Goal: Communication & Community: Share content

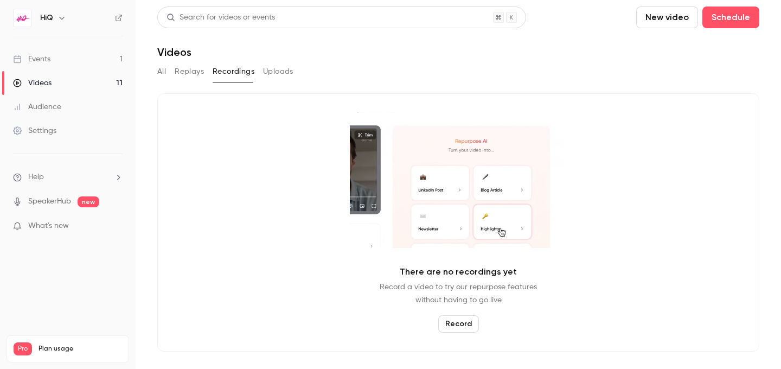
click at [669, 16] on button "New video" at bounding box center [668, 18] width 62 height 22
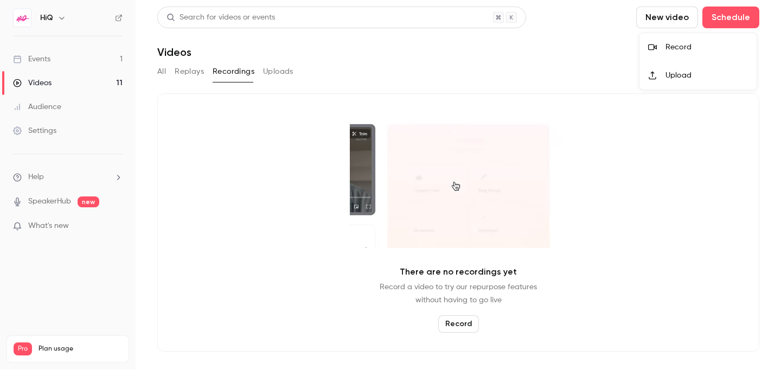
click at [678, 47] on div "Record" at bounding box center [707, 47] width 82 height 11
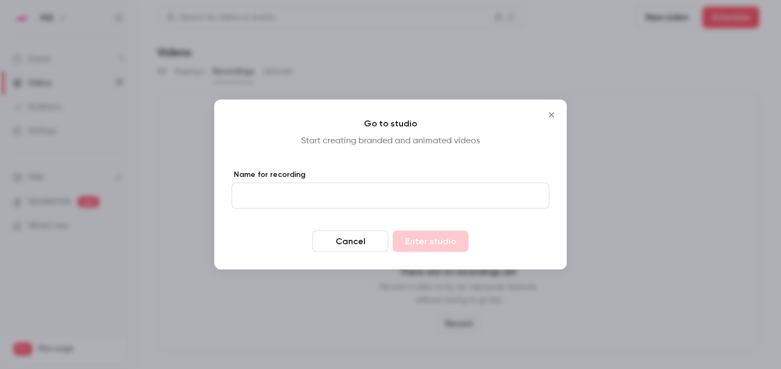
click at [375, 244] on button "Cancel" at bounding box center [351, 242] width 76 height 22
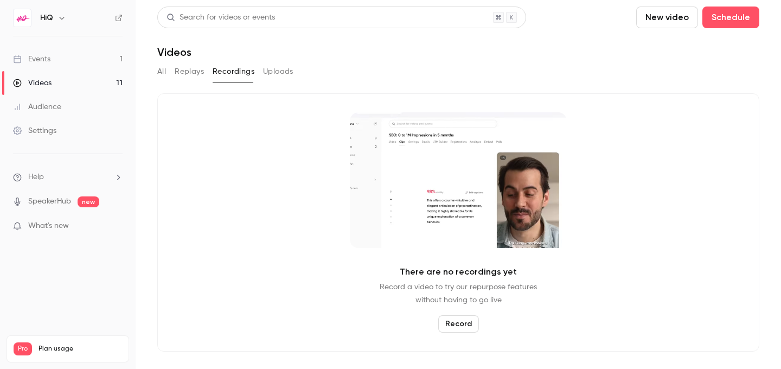
click at [58, 60] on link "Events 1" at bounding box center [68, 59] width 136 height 24
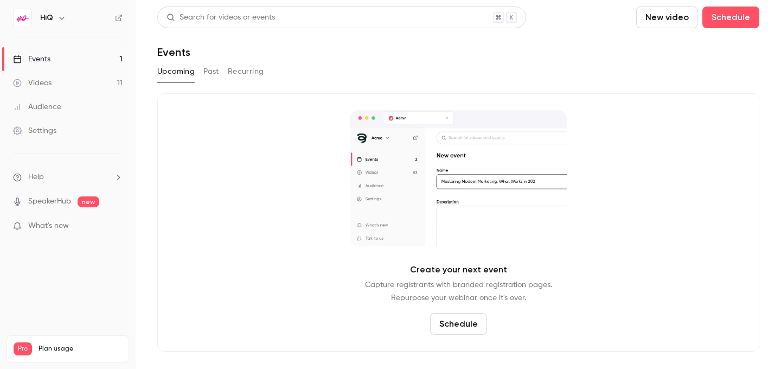
click at [213, 75] on button "Past" at bounding box center [211, 71] width 16 height 17
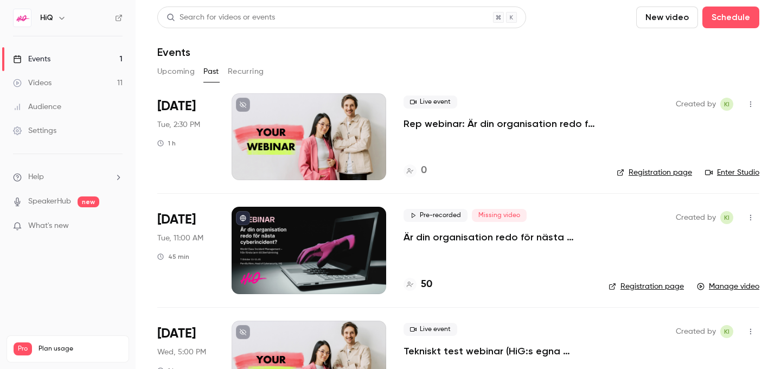
click at [468, 236] on p "Är din organisation redo för nästa cyberincident?" at bounding box center [498, 237] width 188 height 13
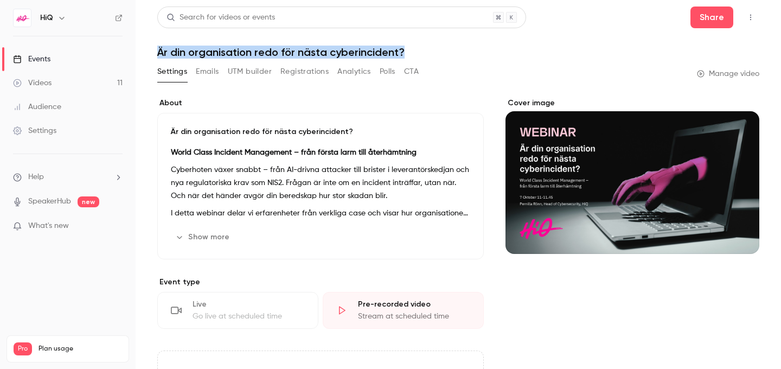
drag, startPoint x: 403, startPoint y: 54, endPoint x: 156, endPoint y: 48, distance: 247.5
click at [156, 47] on main "Search for videos or events Share Är din organisation redo för nästa cyberincid…" at bounding box center [459, 184] width 646 height 369
copy h1 "Är din organisation redo för nästa cyberincident?"
click at [55, 84] on link "Videos 11" at bounding box center [68, 83] width 136 height 24
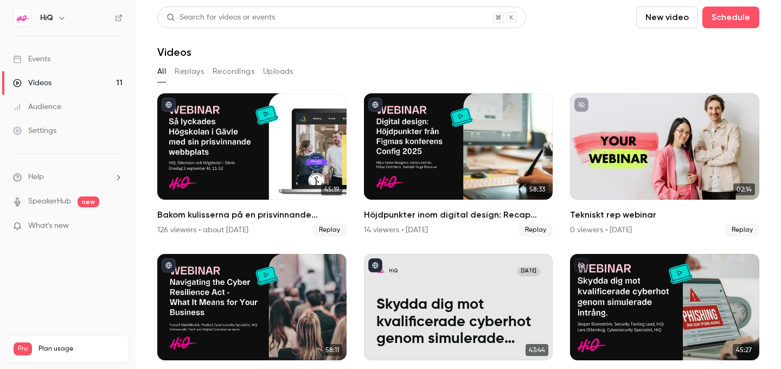
click at [675, 16] on button "New video" at bounding box center [668, 18] width 62 height 22
click at [678, 41] on li "Record" at bounding box center [698, 47] width 117 height 28
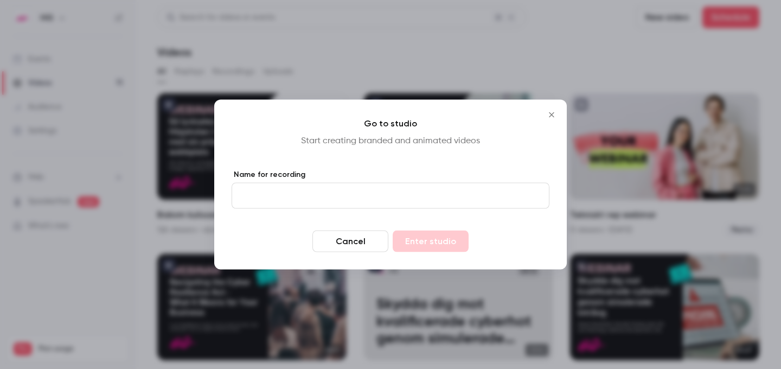
click at [316, 199] on input "Name for recording" at bounding box center [391, 196] width 318 height 26
paste input "**********"
type input "**********"
click at [427, 243] on button "Enter studio" at bounding box center [431, 242] width 76 height 22
